Goal: Transaction & Acquisition: Purchase product/service

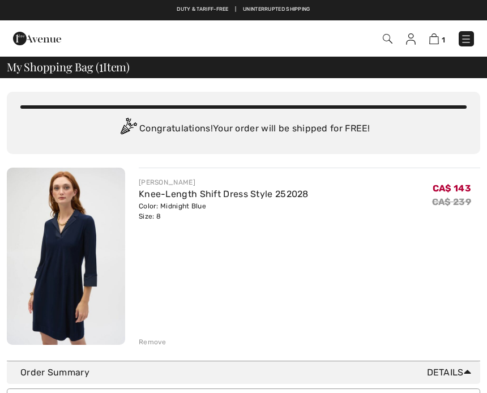
click at [66, 266] on img at bounding box center [66, 256] width 118 height 177
click at [69, 261] on img at bounding box center [66, 256] width 118 height 177
click at [66, 278] on img at bounding box center [66, 256] width 118 height 177
click at [65, 270] on img at bounding box center [66, 256] width 118 height 177
click at [84, 257] on img at bounding box center [66, 256] width 118 height 177
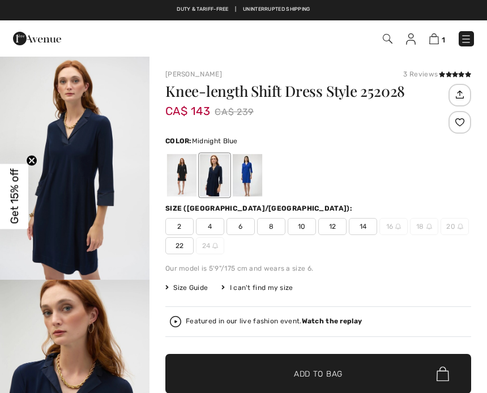
checkbox input "true"
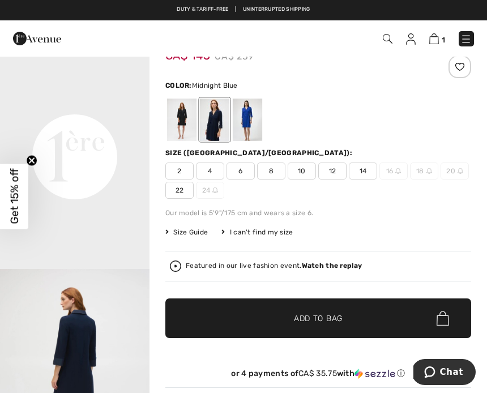
scroll to position [47, 0]
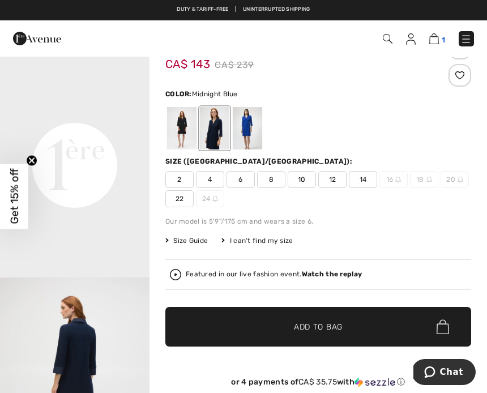
click at [431, 37] on img at bounding box center [435, 38] width 10 height 11
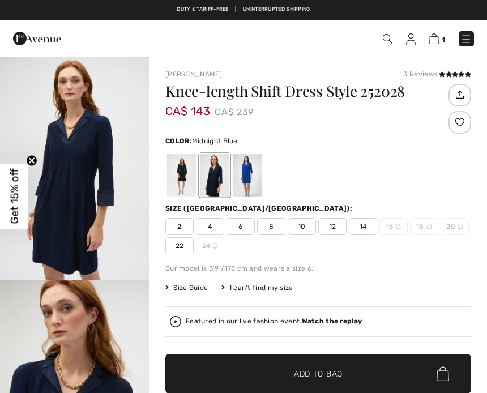
checkbox input "true"
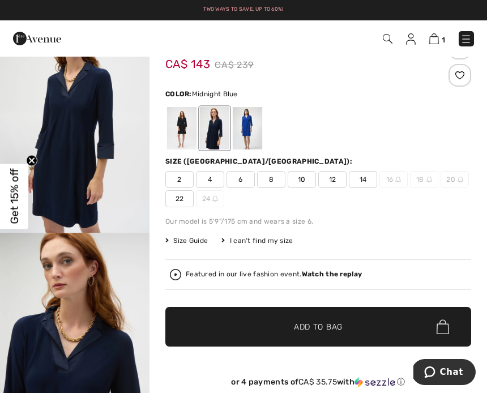
click at [269, 180] on span "8" at bounding box center [271, 179] width 28 height 17
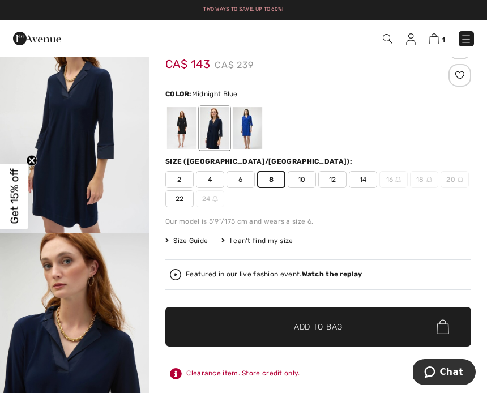
click at [309, 324] on span "Add to Bag" at bounding box center [318, 327] width 49 height 12
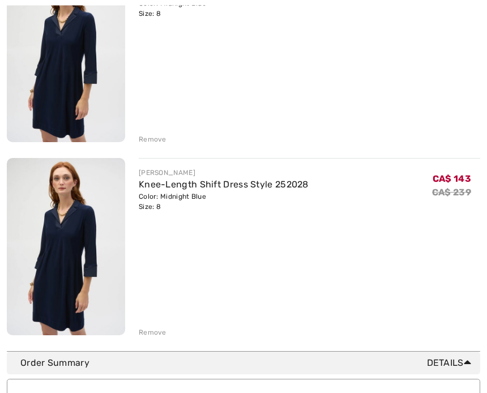
scroll to position [203, 0]
click at [160, 331] on div "Remove" at bounding box center [153, 333] width 28 height 10
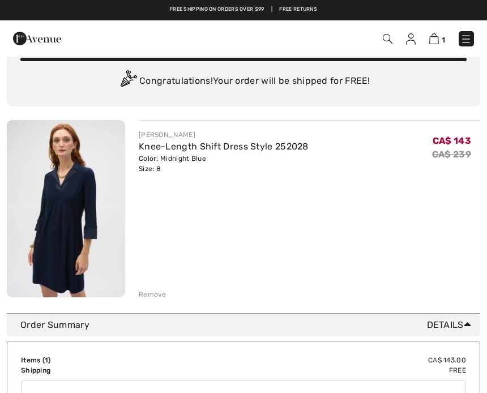
scroll to position [0, 0]
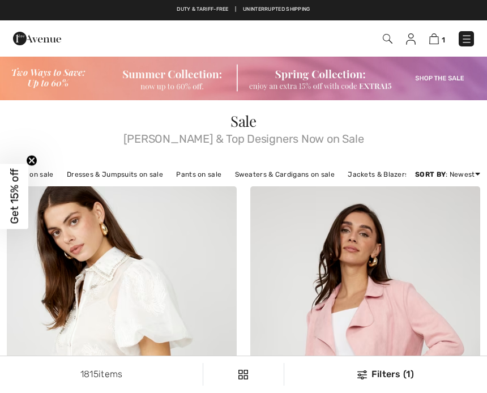
checkbox input "true"
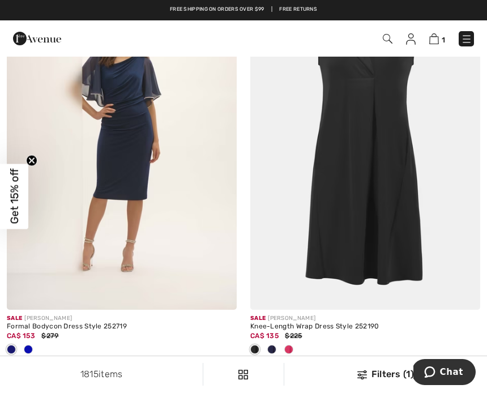
scroll to position [7194, 0]
